Goal: Transaction & Acquisition: Purchase product/service

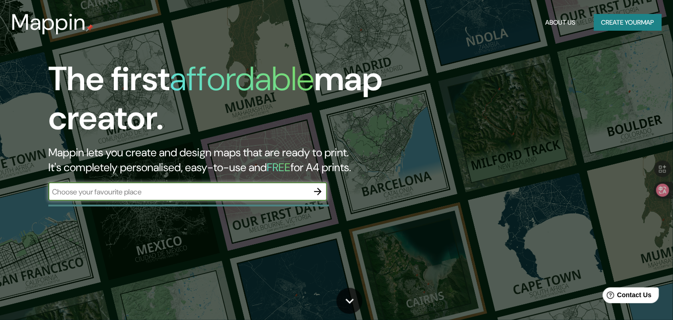
click at [310, 194] on button "button" at bounding box center [318, 191] width 19 height 19
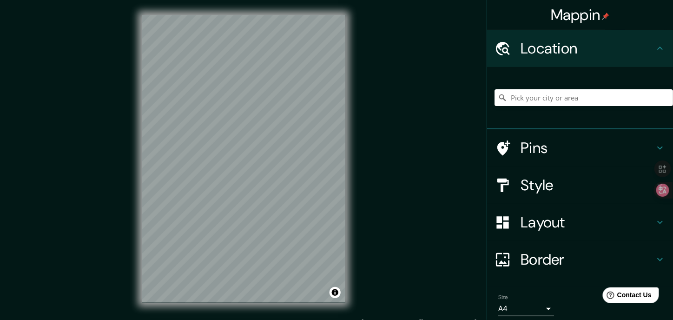
drag, startPoint x: 505, startPoint y: 149, endPoint x: 347, endPoint y: 146, distance: 157.7
click at [358, 148] on div "Mappin Location Pins Style Layout Border Choose a border. Hint : you can make l…" at bounding box center [336, 166] width 673 height 333
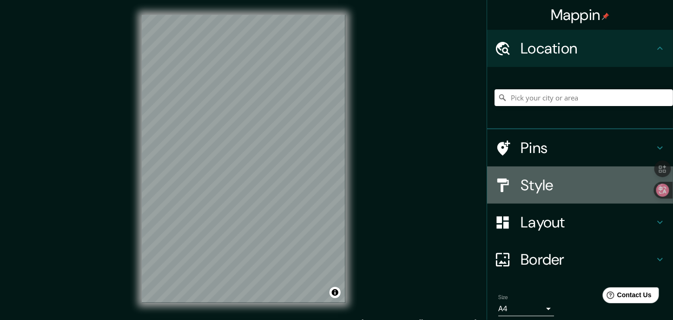
click at [544, 181] on h4 "Style" at bounding box center [588, 185] width 134 height 19
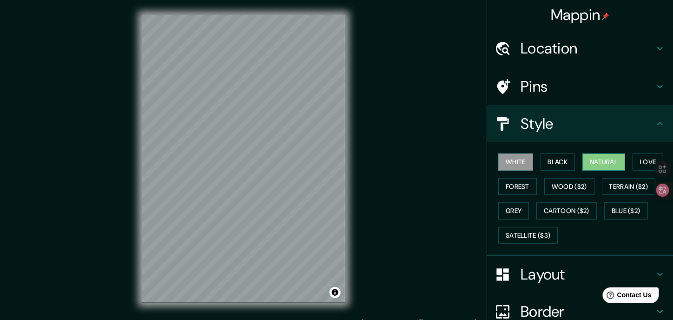
click at [597, 156] on button "Natural" at bounding box center [604, 161] width 43 height 17
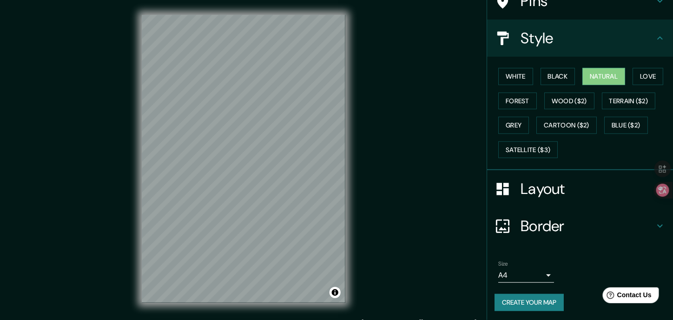
scroll to position [13, 0]
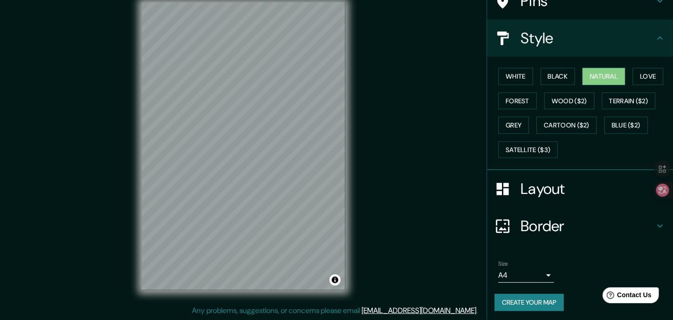
click at [524, 297] on button "Create your map" at bounding box center [529, 302] width 69 height 17
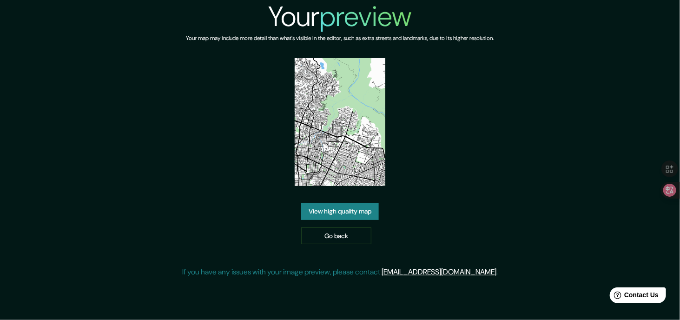
click at [305, 208] on link "View high quality map" at bounding box center [340, 211] width 78 height 17
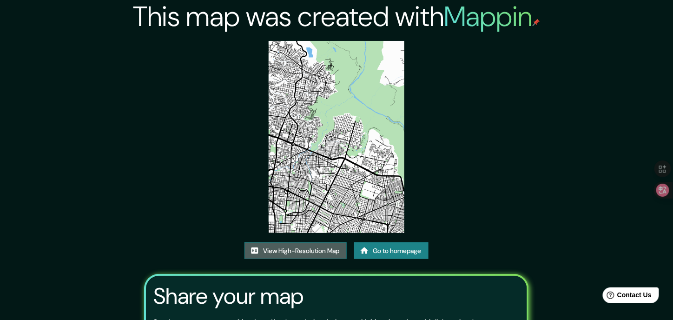
click at [324, 248] on link "View High-Resolution Map" at bounding box center [296, 250] width 102 height 17
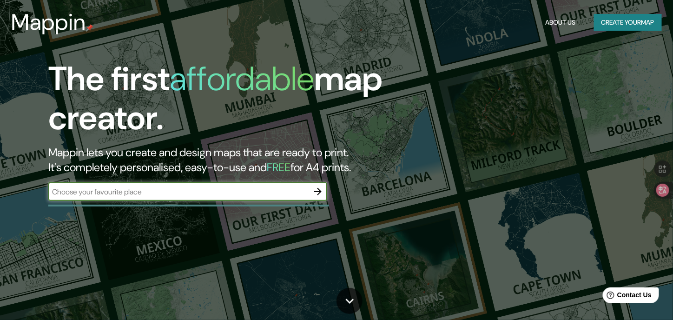
click at [320, 192] on icon "button" at bounding box center [317, 191] width 7 height 7
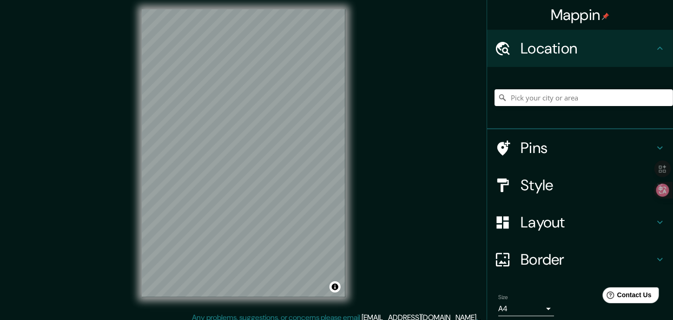
scroll to position [13, 0]
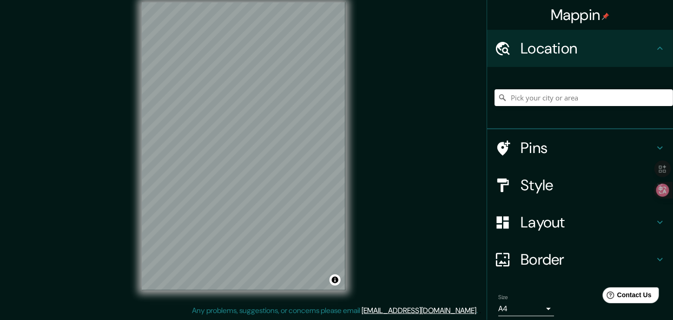
click at [360, 148] on div "© Mapbox © OpenStreetMap Improve this map" at bounding box center [243, 146] width 233 height 318
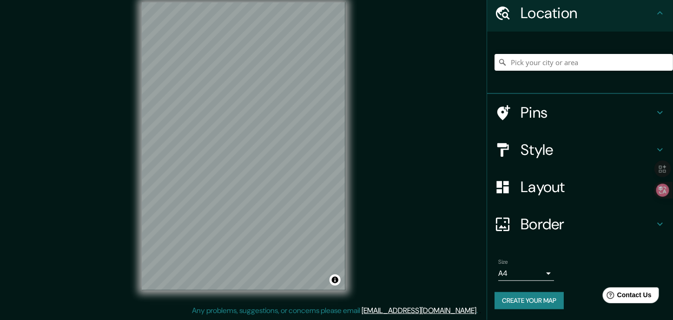
click at [568, 201] on div "Layout" at bounding box center [580, 186] width 186 height 37
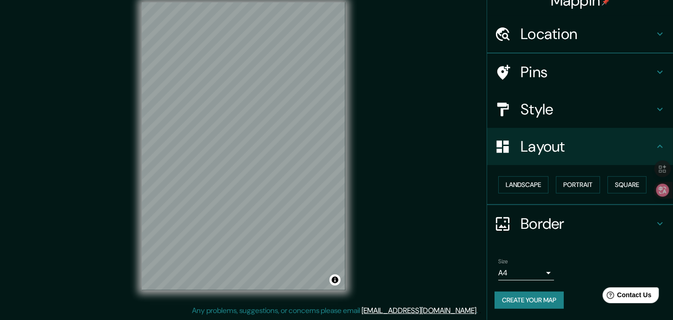
scroll to position [13, 0]
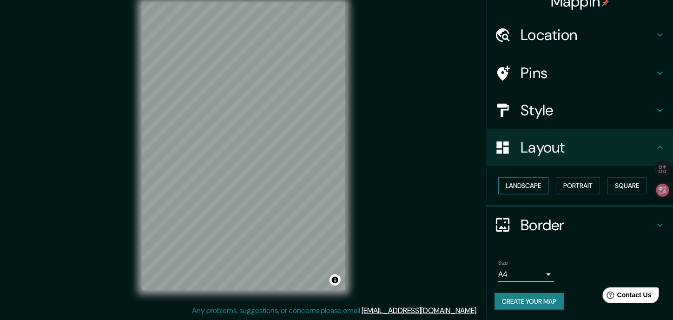
click at [523, 187] on button "Landscape" at bounding box center [524, 185] width 50 height 17
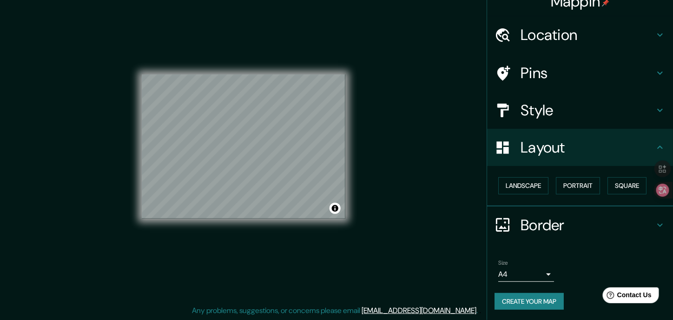
click at [553, 111] on h4 "Style" at bounding box center [588, 110] width 134 height 19
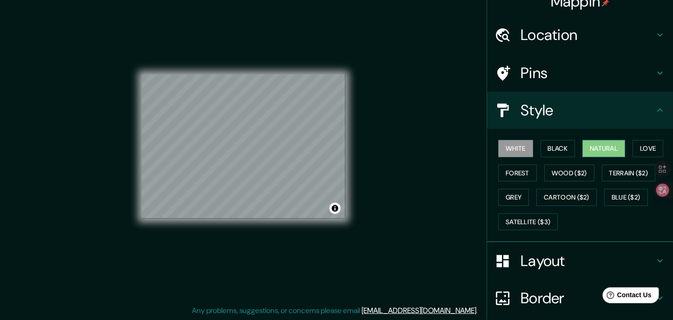
click at [588, 149] on button "Natural" at bounding box center [604, 148] width 43 height 17
drag, startPoint x: 270, startPoint y: 141, endPoint x: 258, endPoint y: 139, distance: 12.3
click at [265, 139] on div at bounding box center [268, 141] width 7 height 7
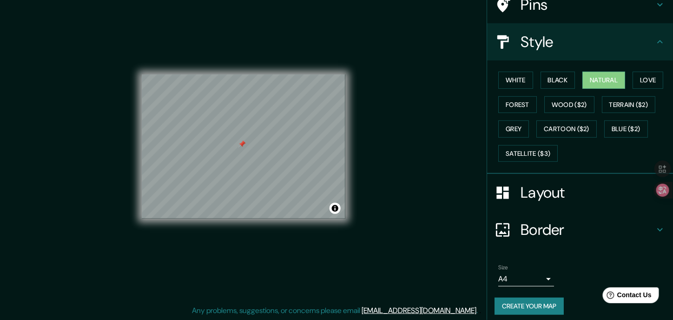
scroll to position [86, 0]
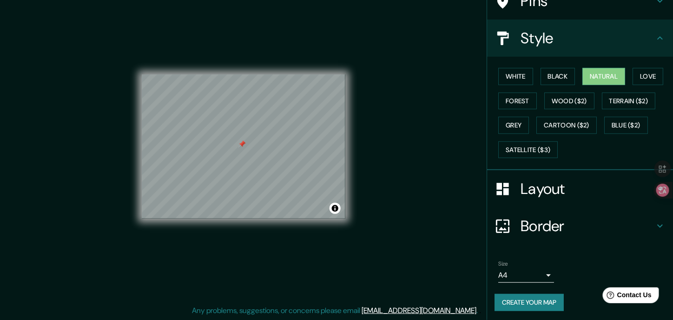
click at [512, 294] on button "Create your map" at bounding box center [529, 302] width 69 height 17
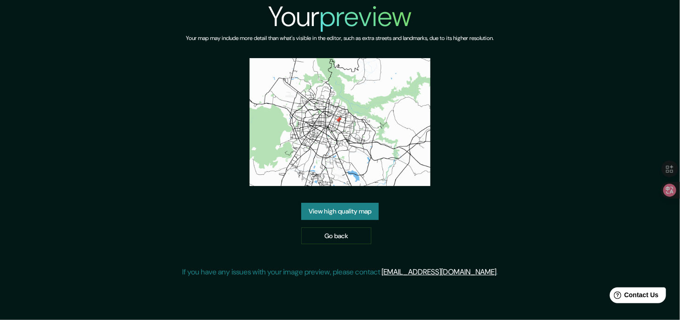
click at [333, 210] on link "View high quality map" at bounding box center [340, 211] width 78 height 17
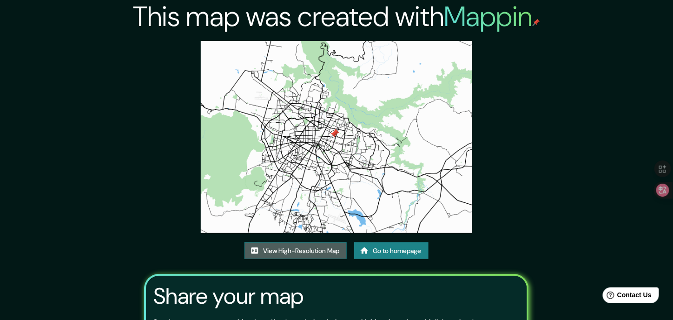
click at [287, 247] on link "View High-Resolution Map" at bounding box center [296, 250] width 102 height 17
